Goal: Information Seeking & Learning: Learn about a topic

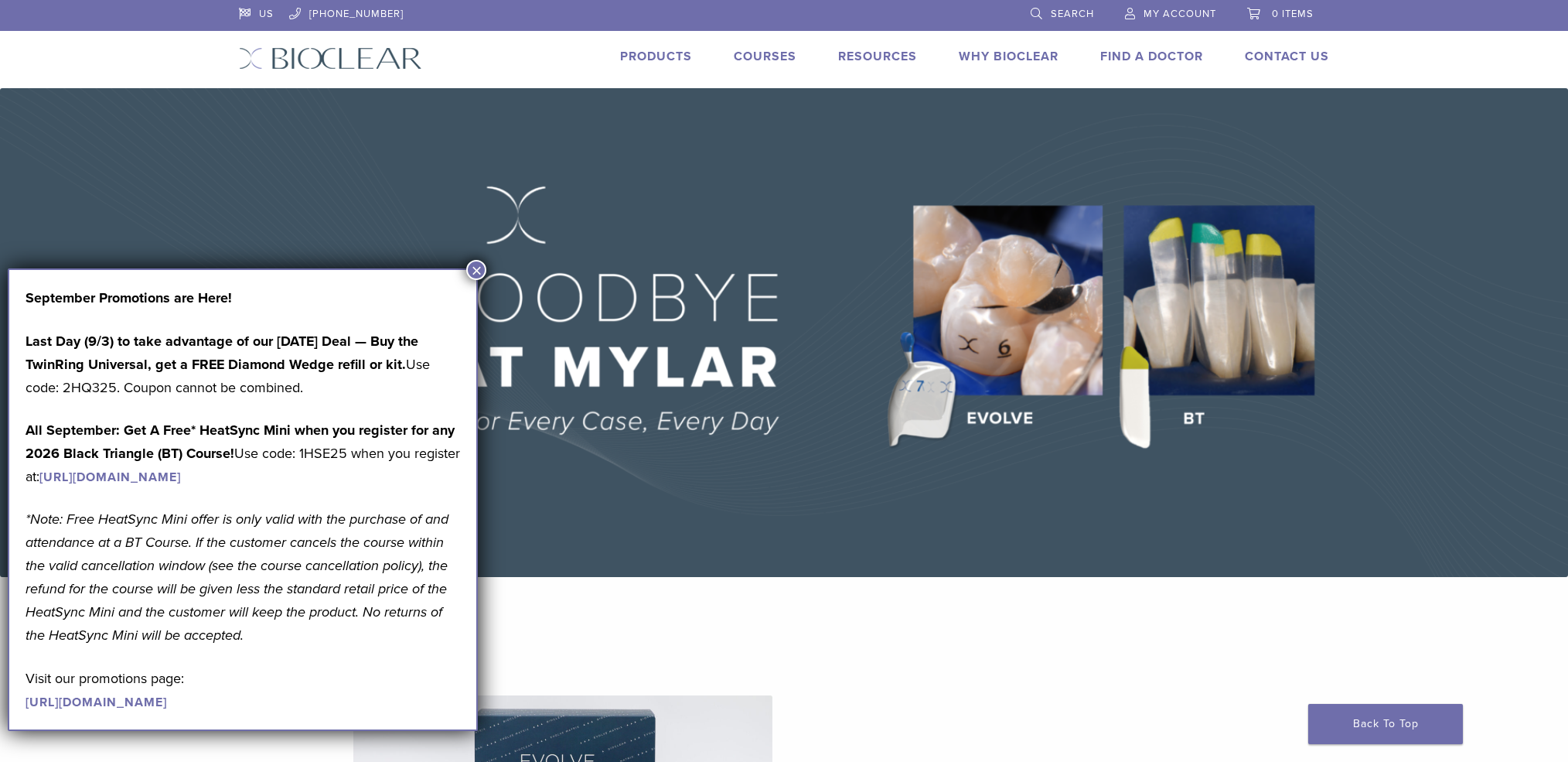
click at [476, 264] on button "×" at bounding box center [476, 270] width 20 height 20
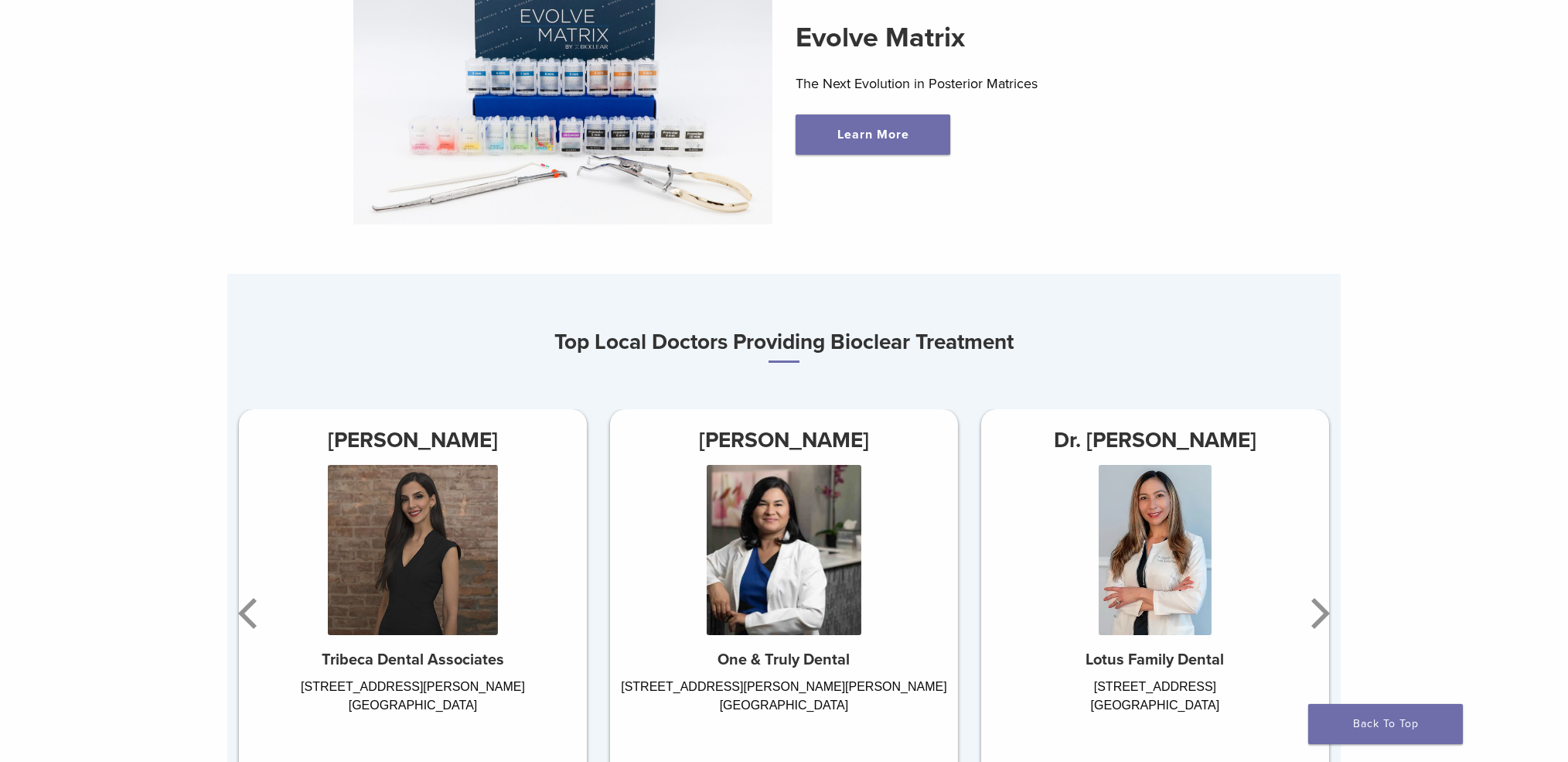
scroll to position [933, 0]
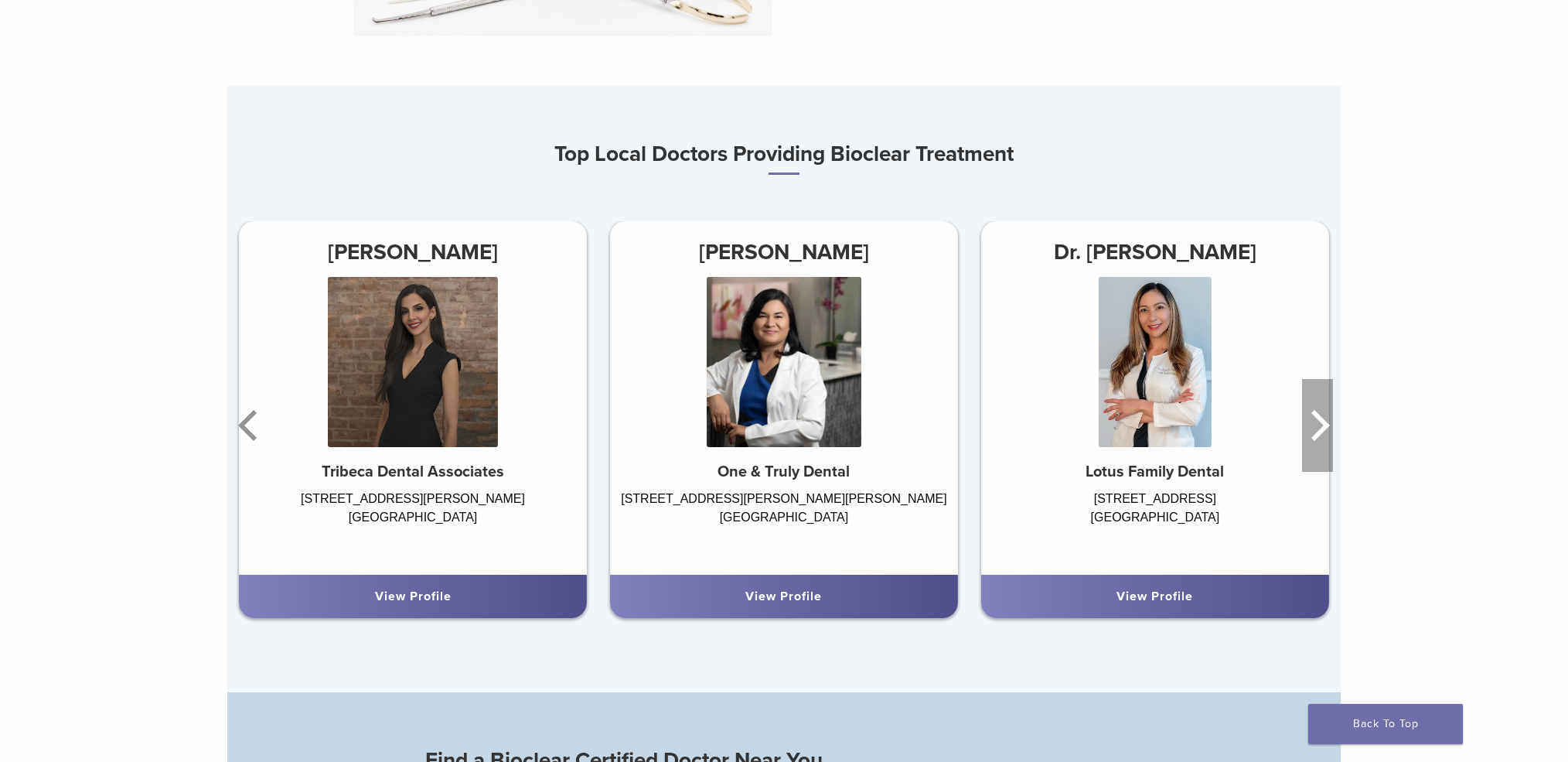
click at [1322, 431] on icon "Next" at bounding box center [1321, 425] width 19 height 31
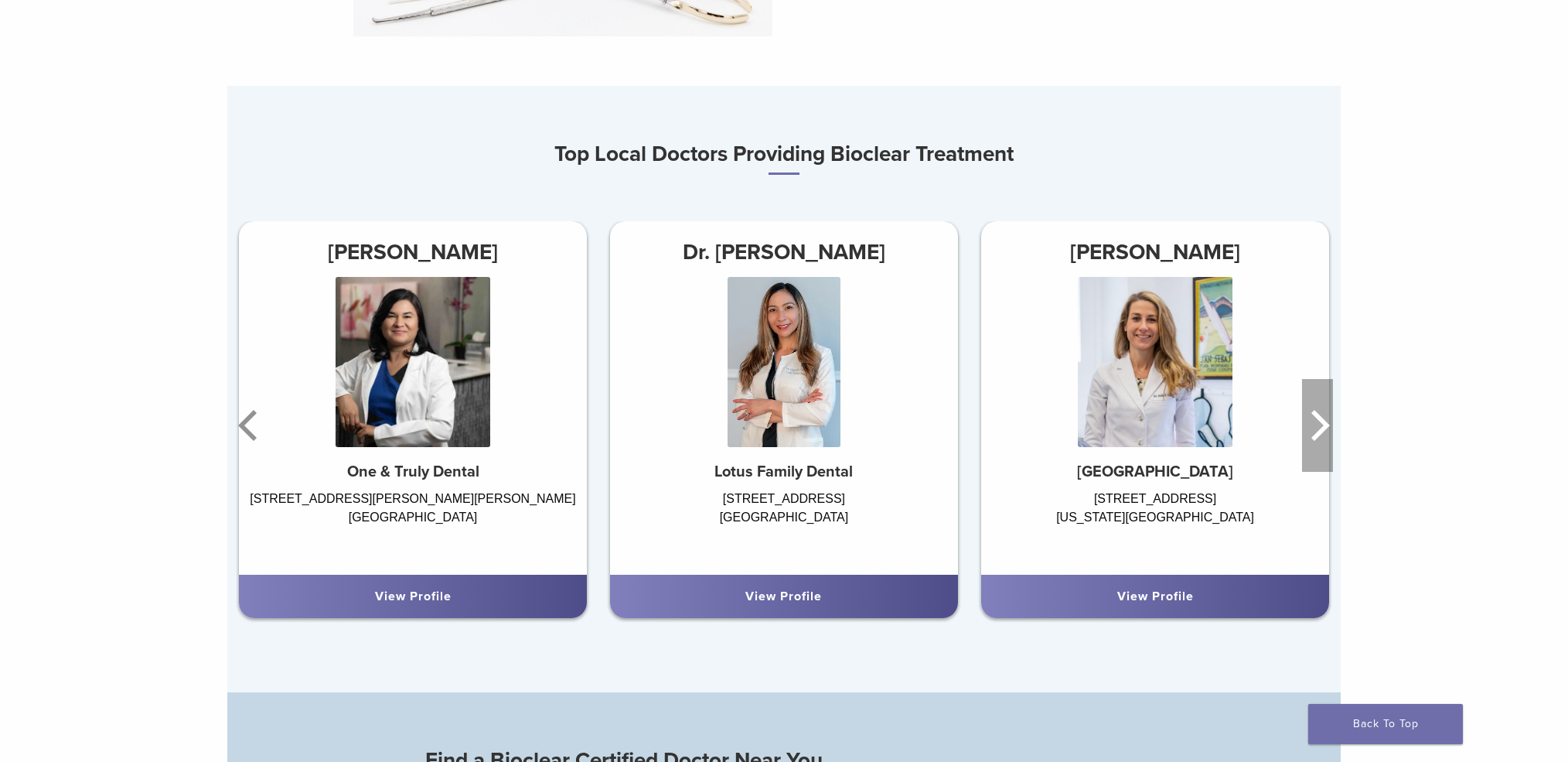
click at [1322, 431] on icon "Next" at bounding box center [1321, 425] width 19 height 31
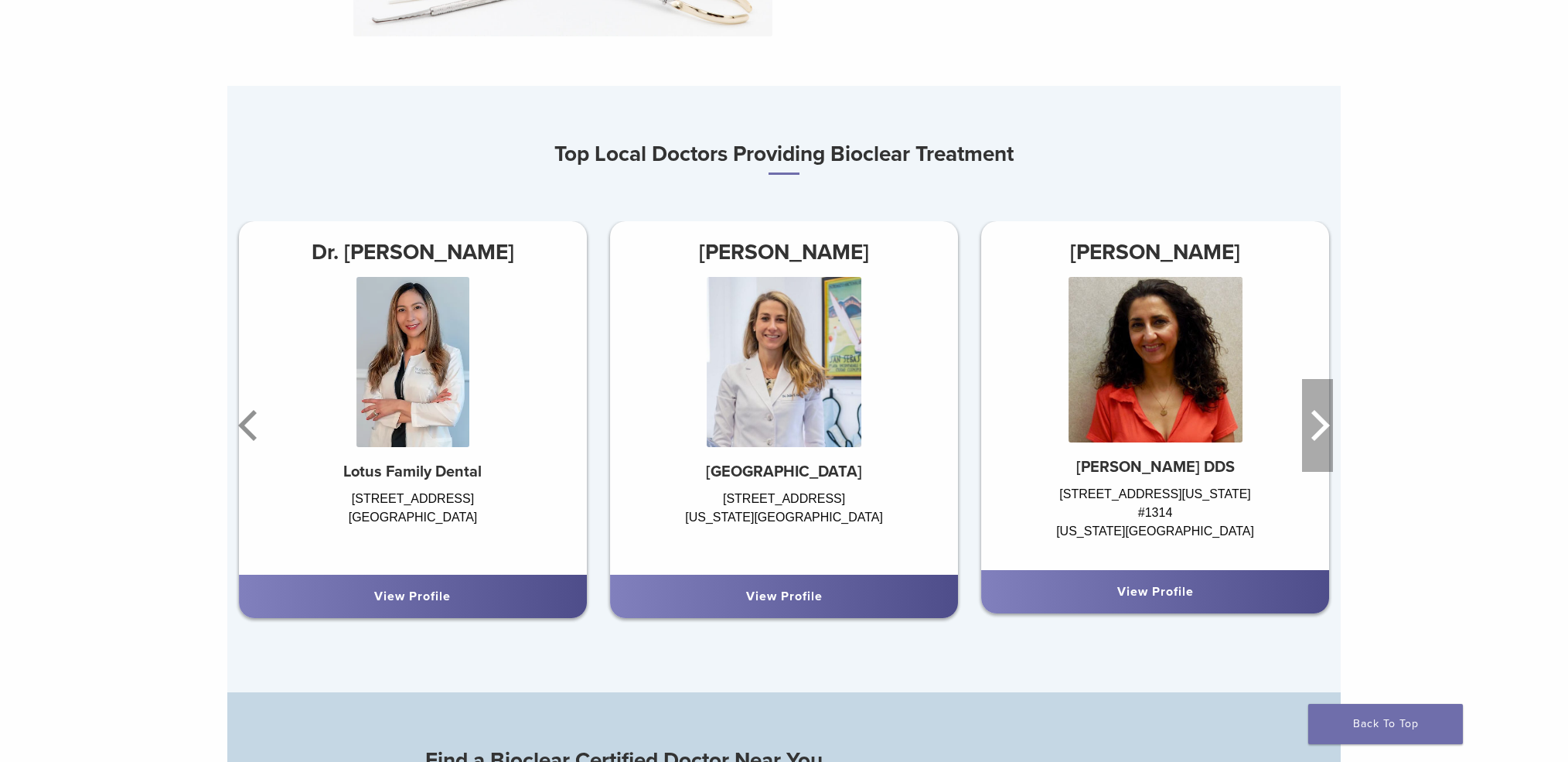
click at [1322, 431] on icon "Next" at bounding box center [1321, 425] width 19 height 31
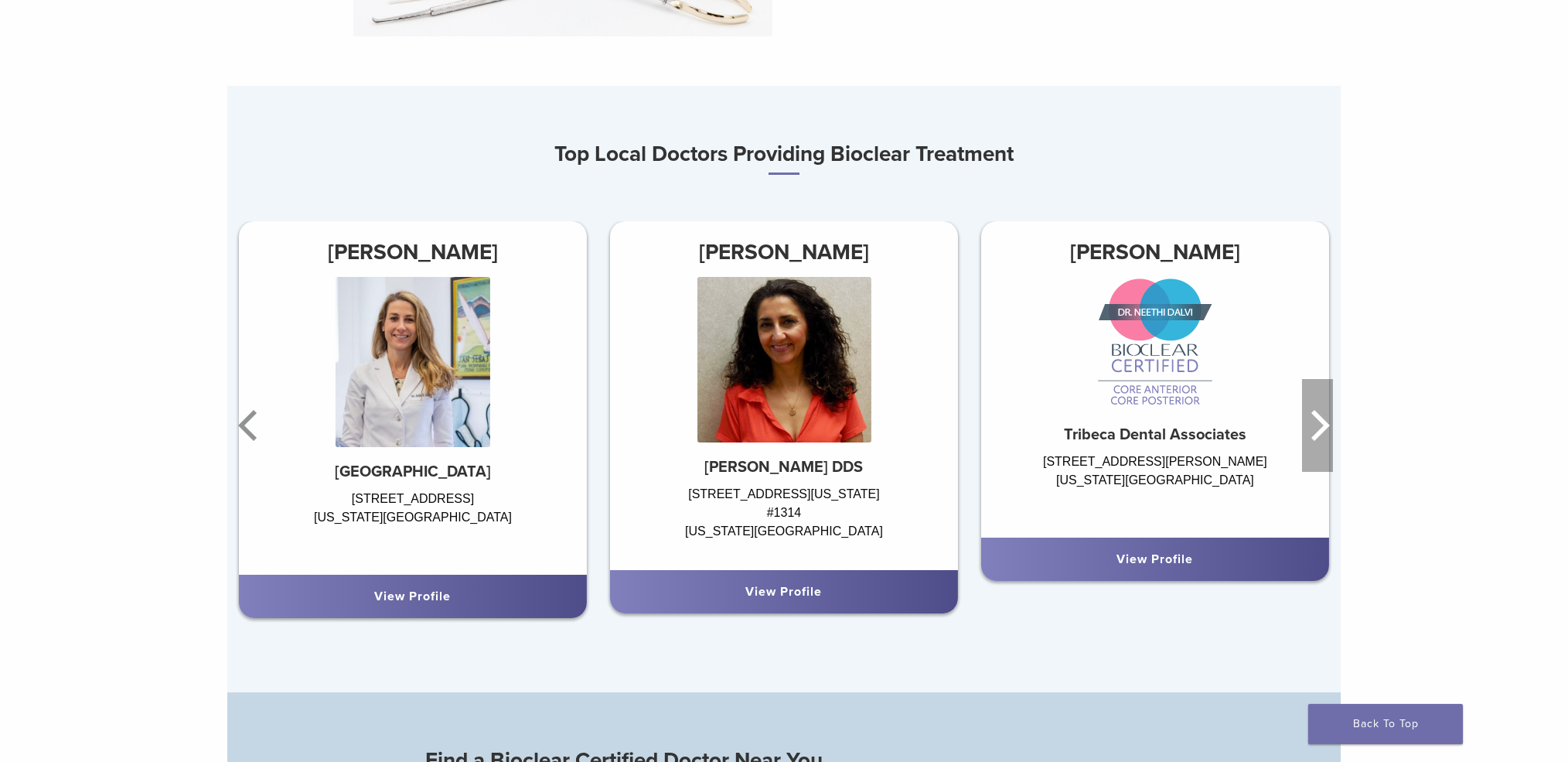
click at [1322, 431] on icon "Next" at bounding box center [1321, 425] width 19 height 31
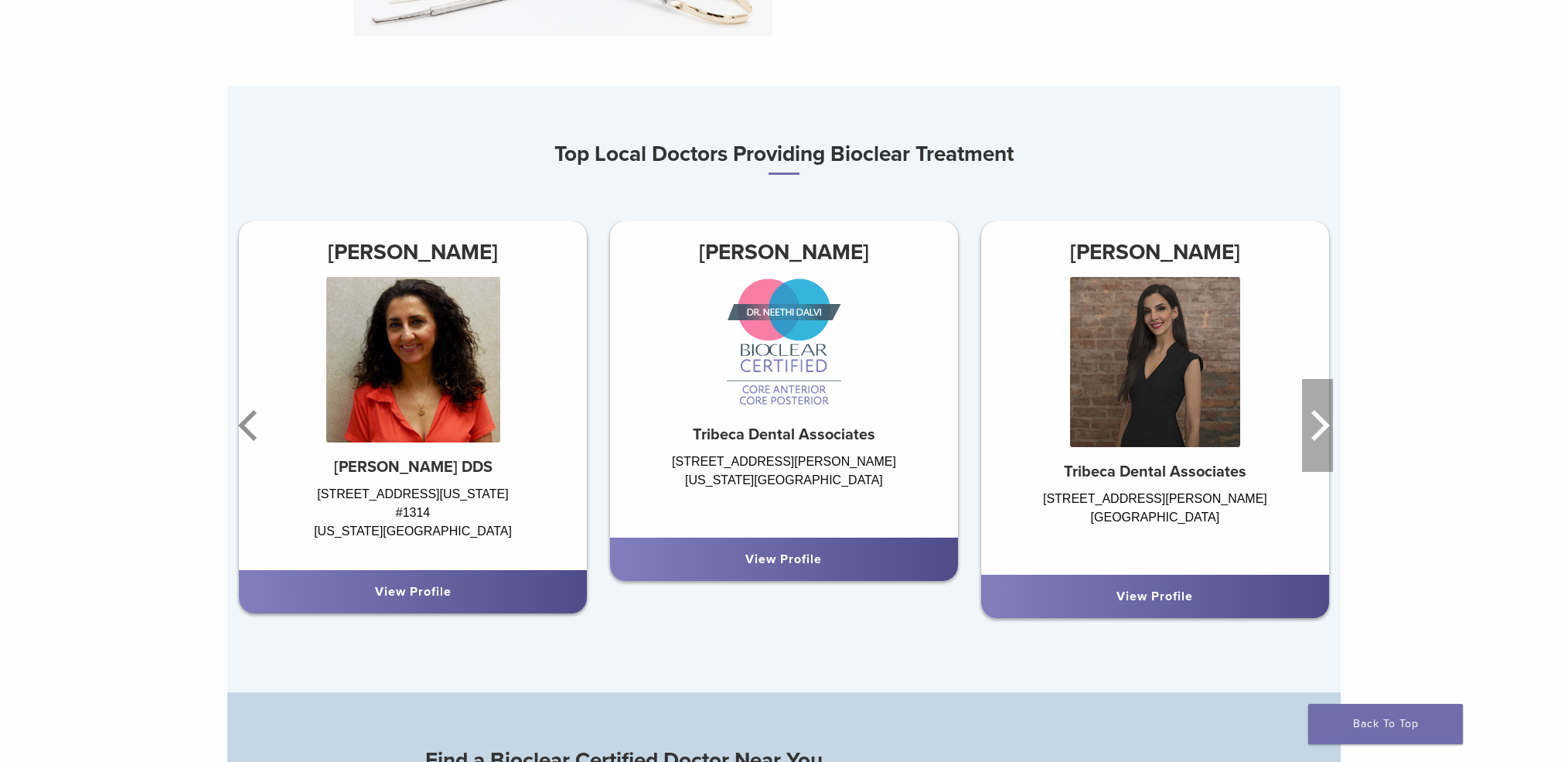
click at [1322, 431] on icon "Next" at bounding box center [1321, 425] width 19 height 31
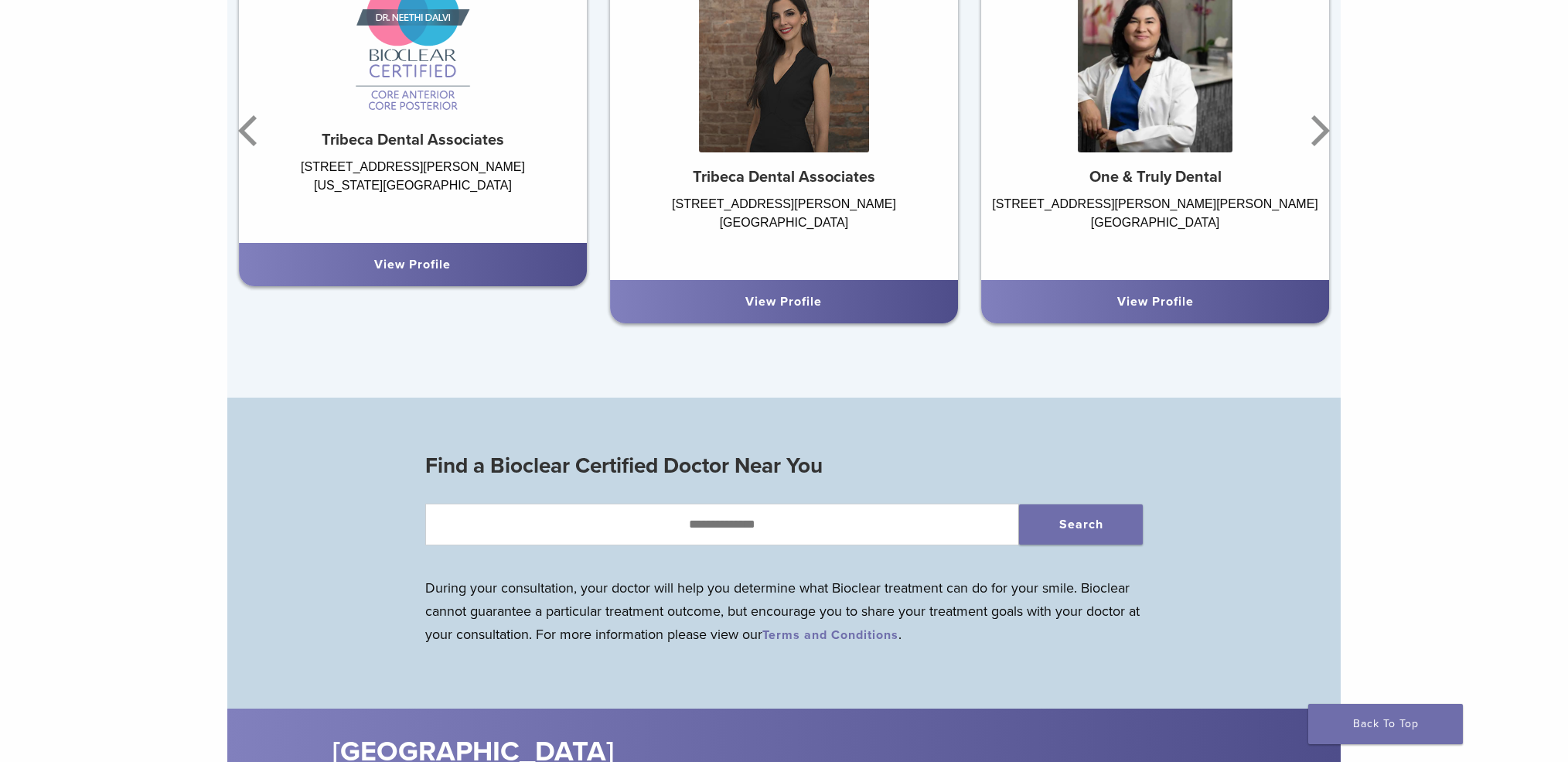
scroll to position [0, 0]
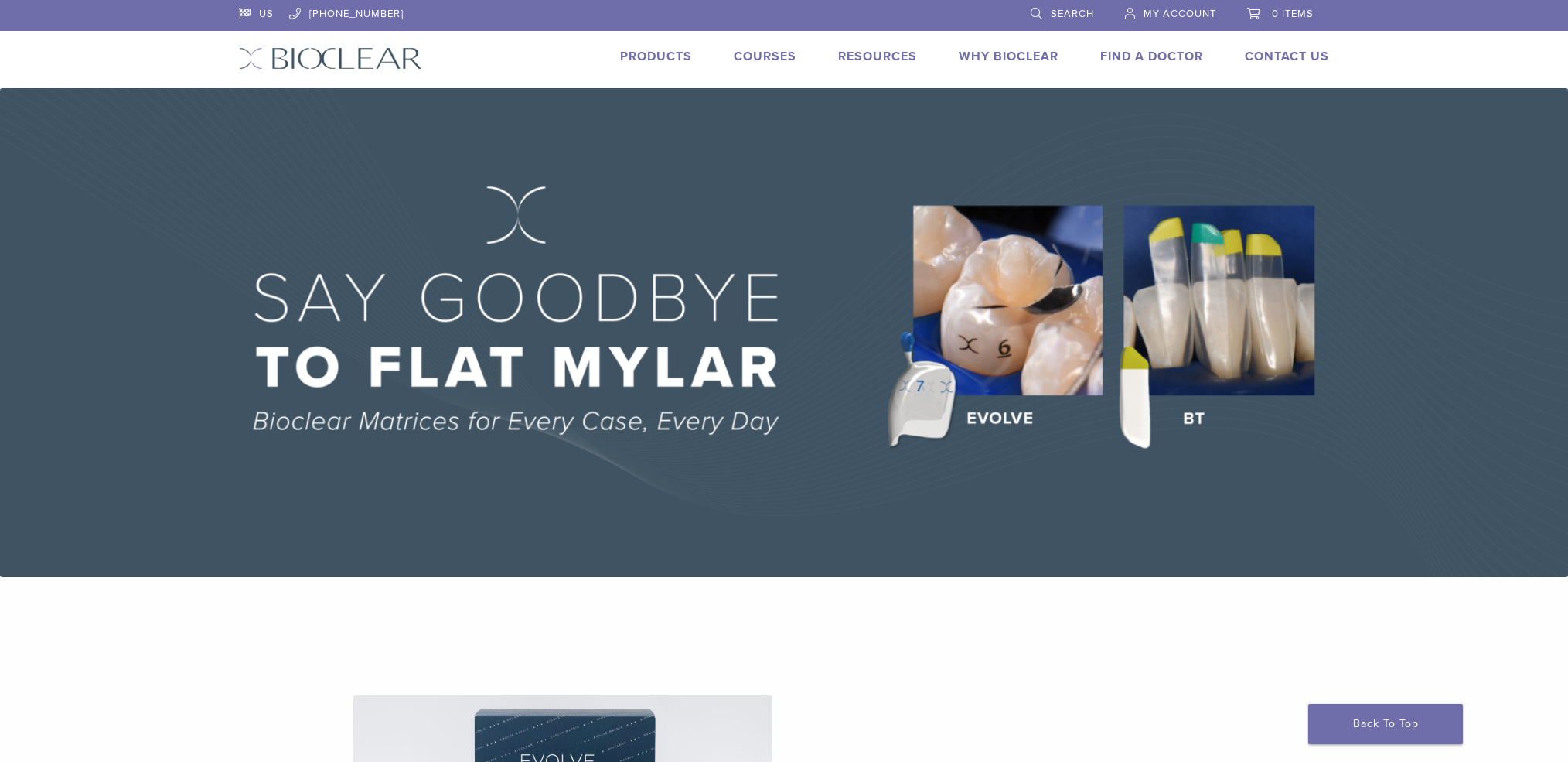
click at [655, 53] on link "Products" at bounding box center [656, 56] width 72 height 16
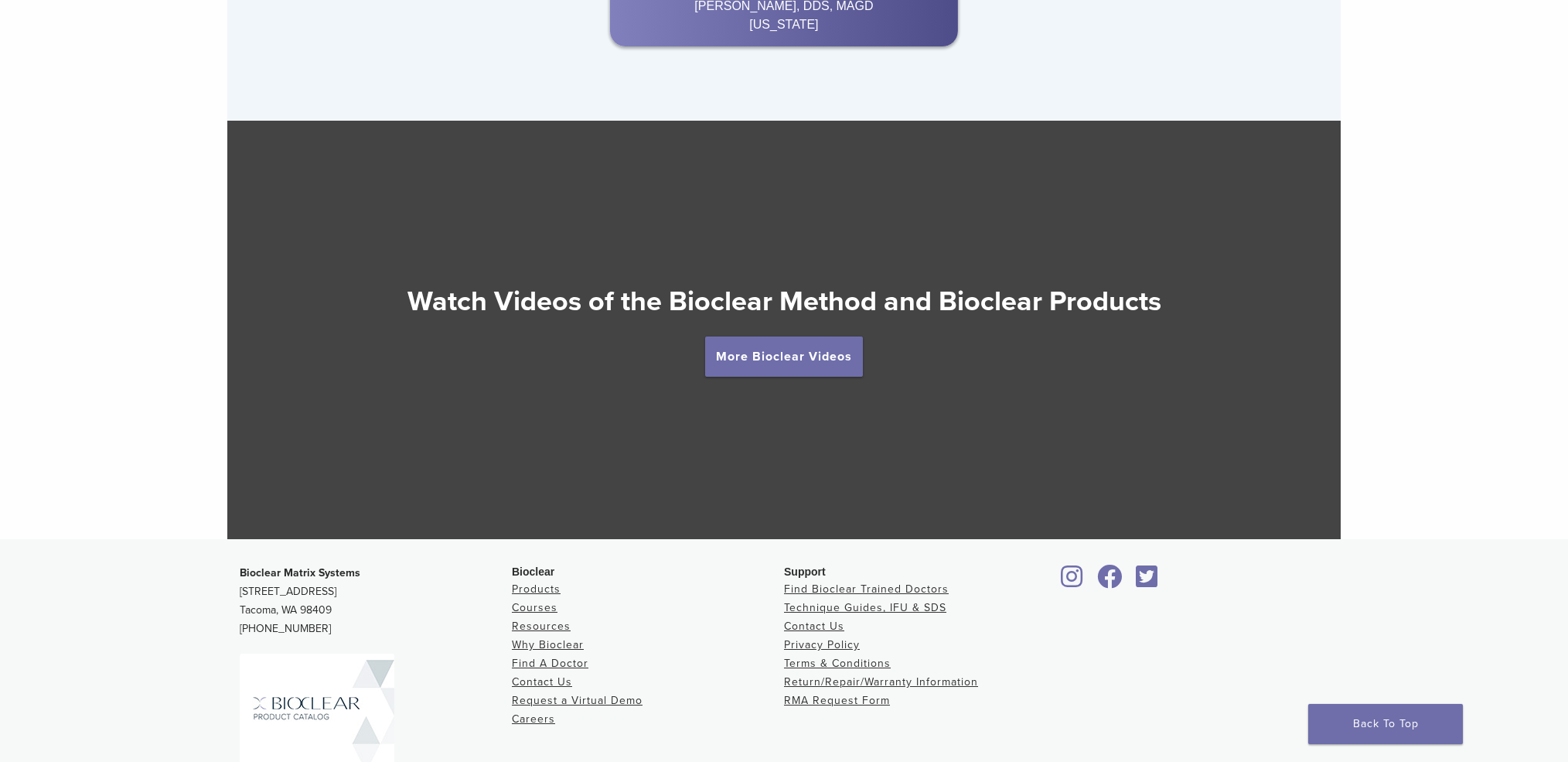
scroll to position [2735, 0]
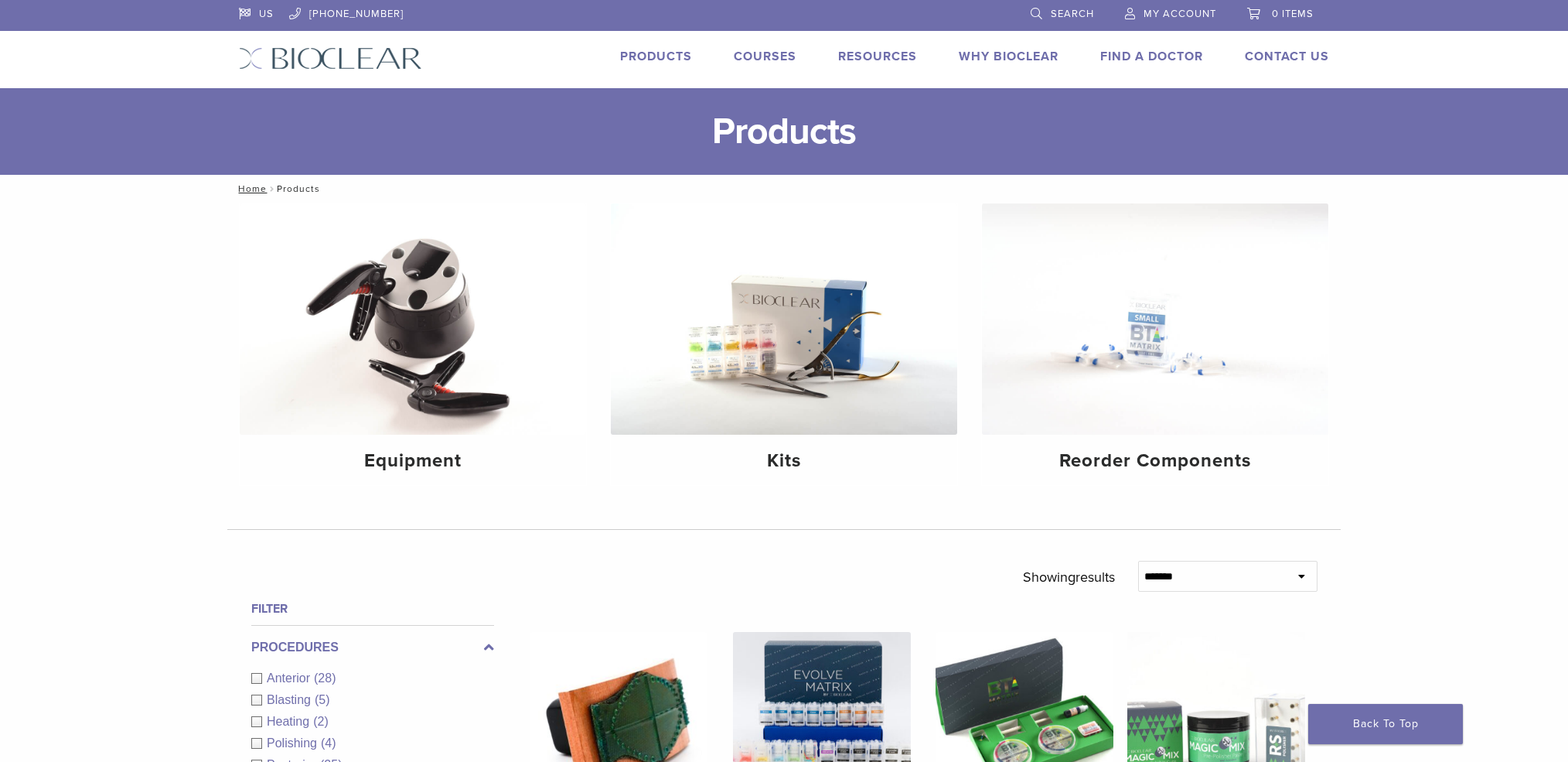
click at [981, 59] on link "Why Bioclear" at bounding box center [1008, 56] width 100 height 16
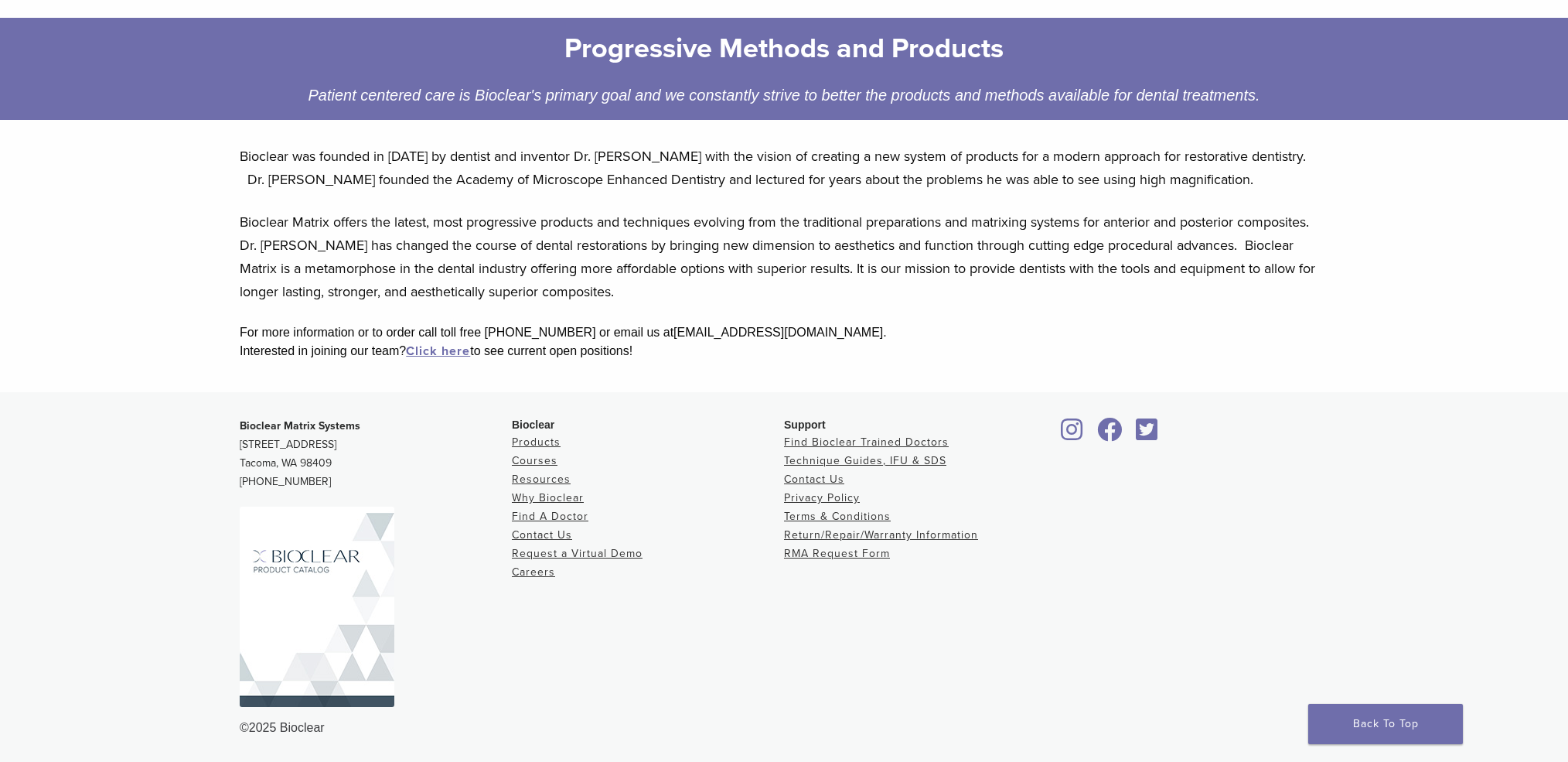
scroll to position [176, 0]
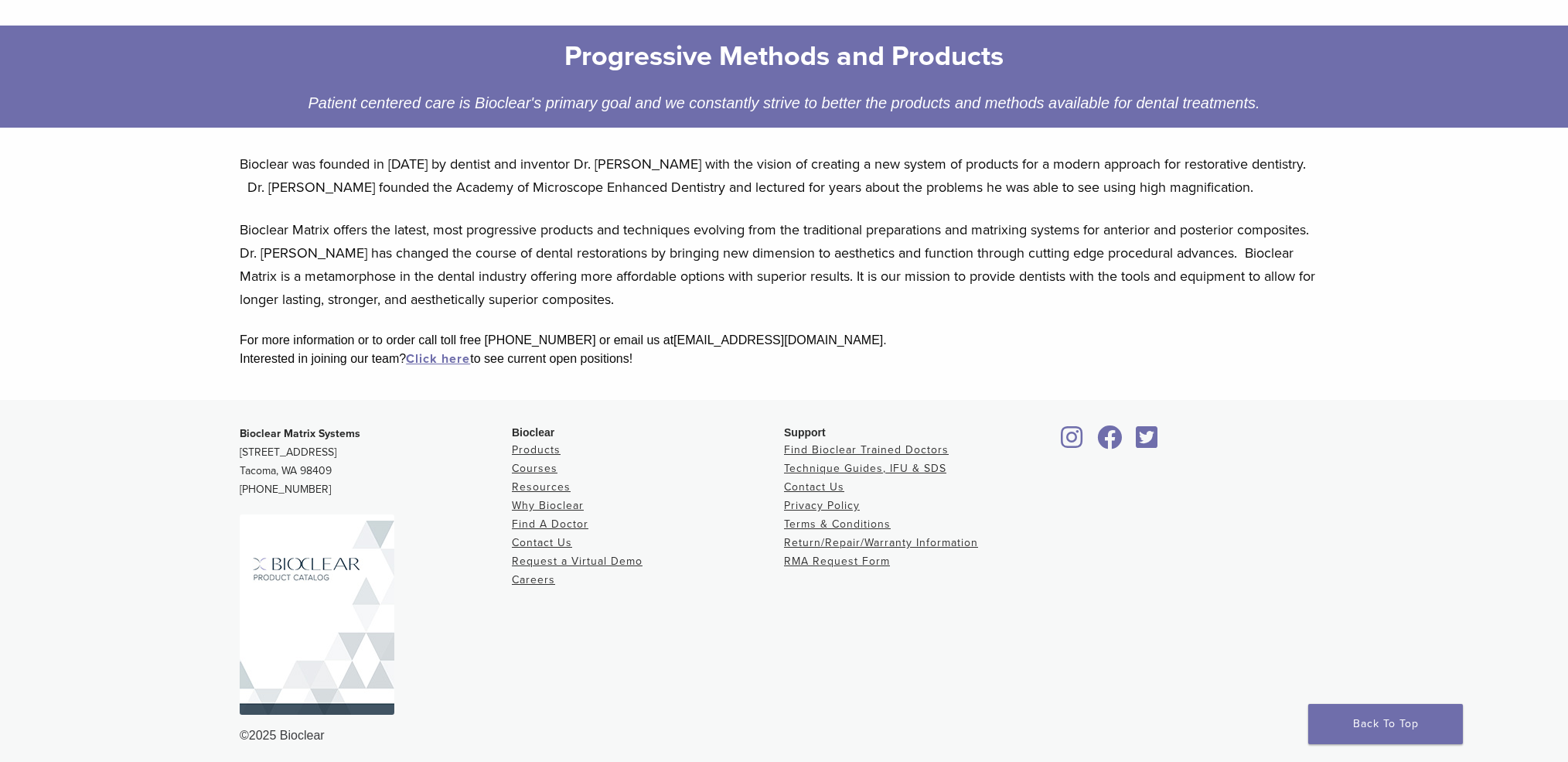
scroll to position [222, 0]
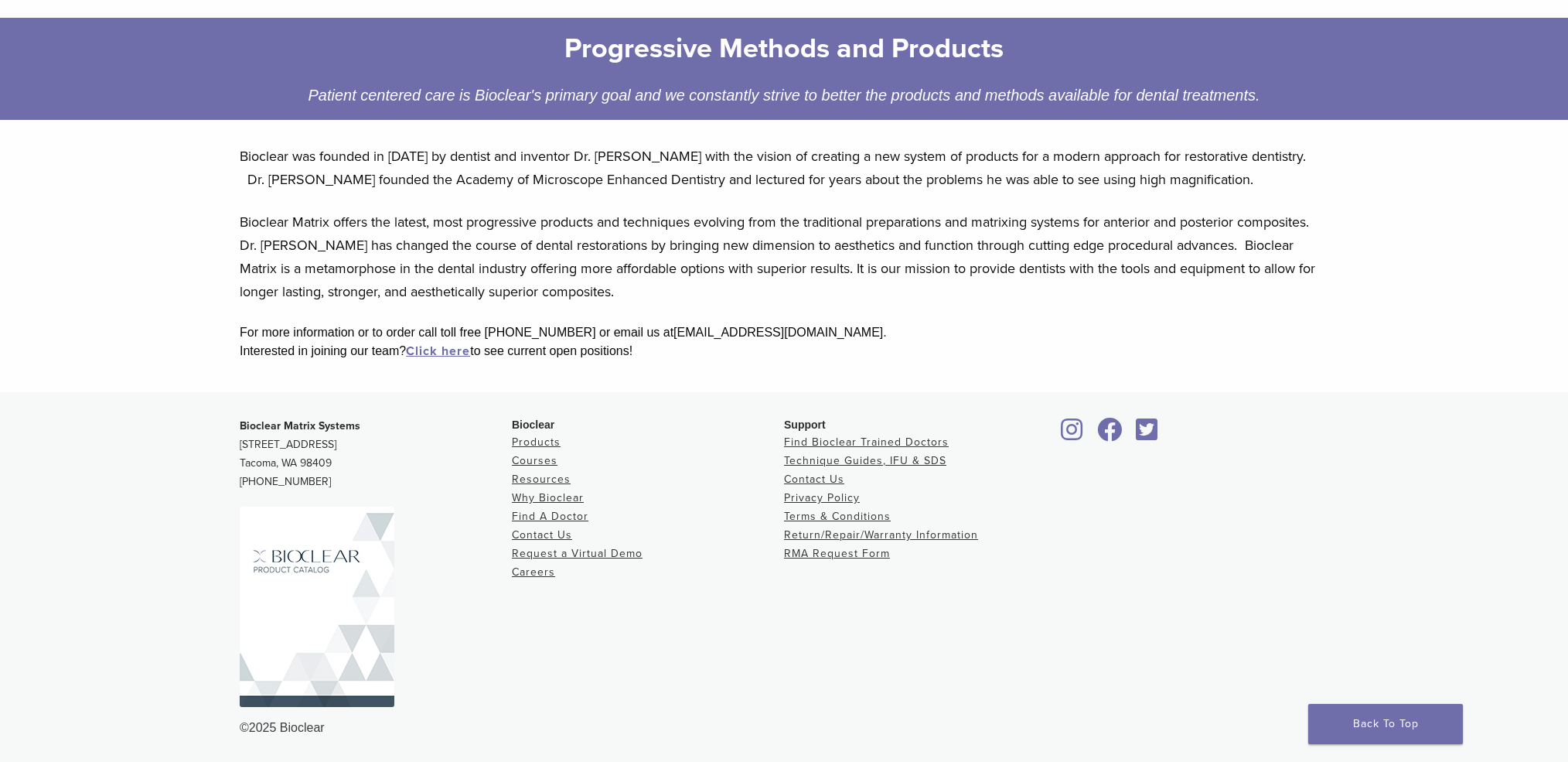
click at [335, 600] on img at bounding box center [317, 607] width 154 height 200
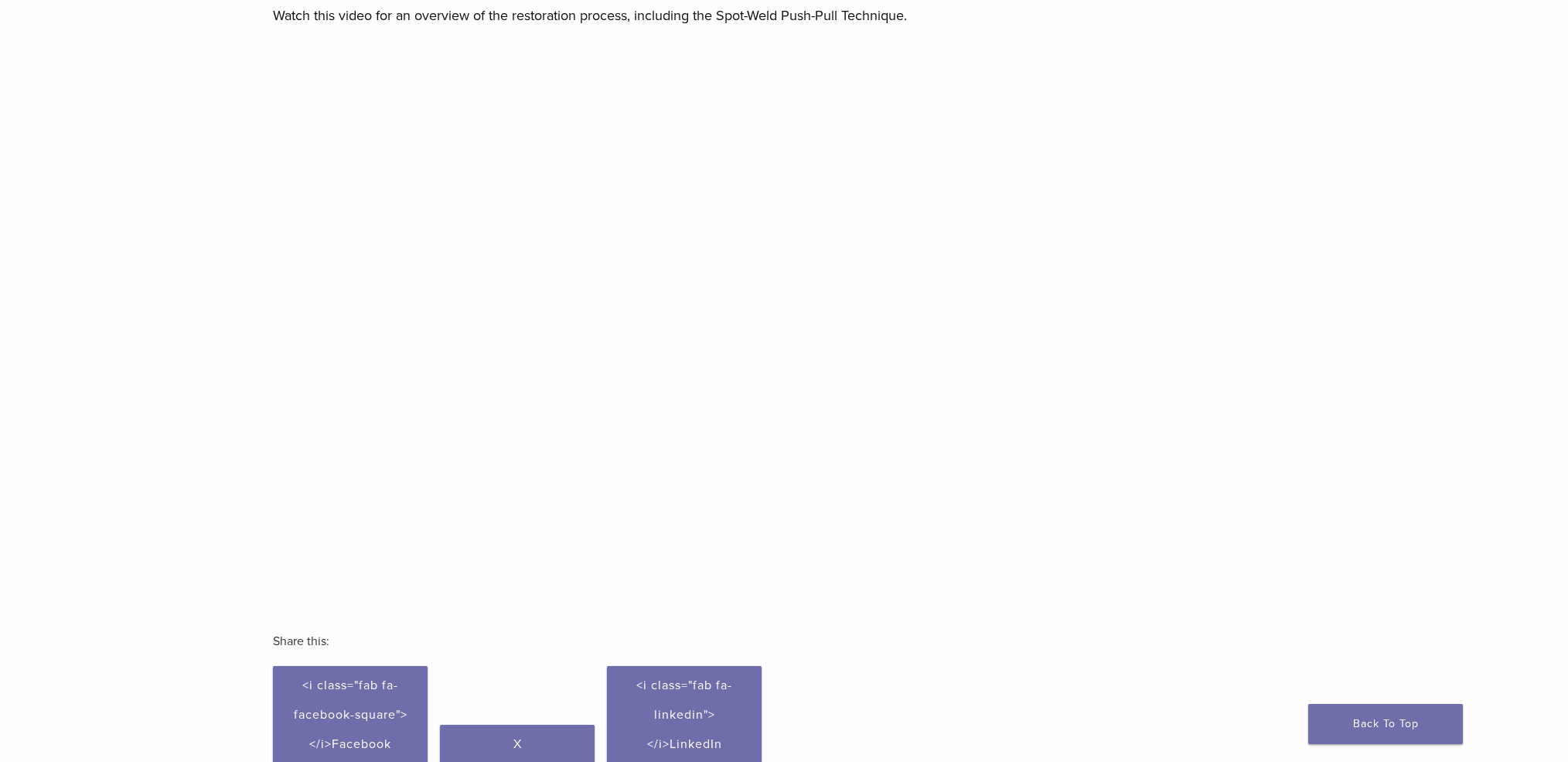
scroll to position [230, 0]
